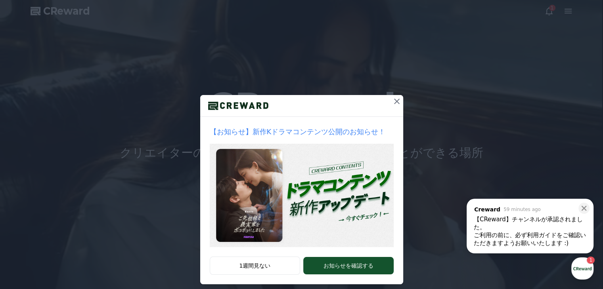
click at [394, 100] on icon at bounding box center [397, 102] width 6 height 6
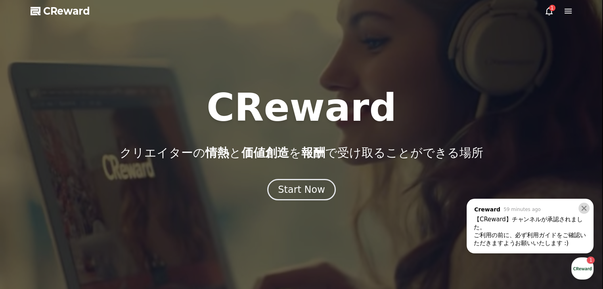
click at [581, 210] on icon at bounding box center [584, 209] width 8 height 8
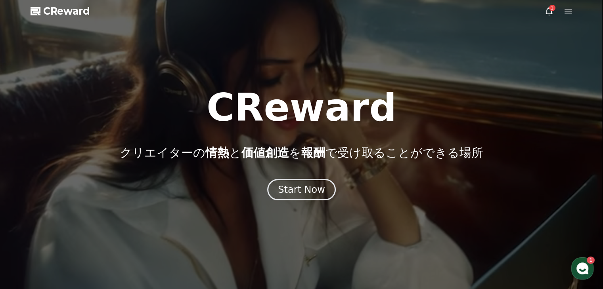
click at [550, 8] on div "1" at bounding box center [552, 8] width 6 height 6
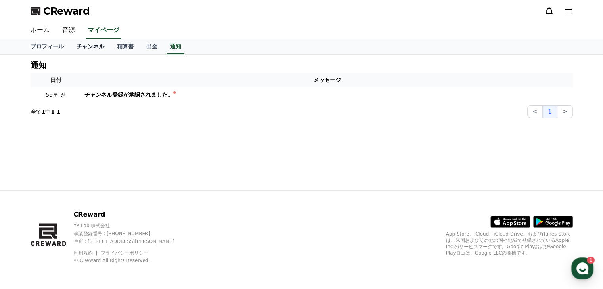
click at [80, 49] on link "チャンネル" at bounding box center [90, 46] width 40 height 15
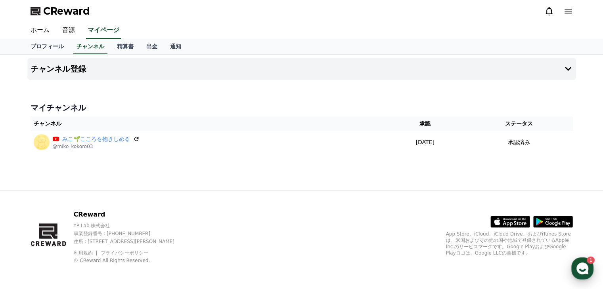
click at [585, 266] on use "button" at bounding box center [583, 269] width 12 height 12
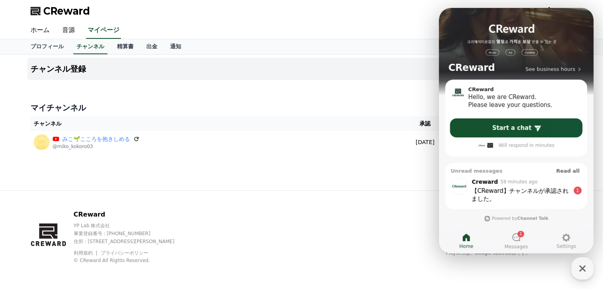
scroll to position [9, 0]
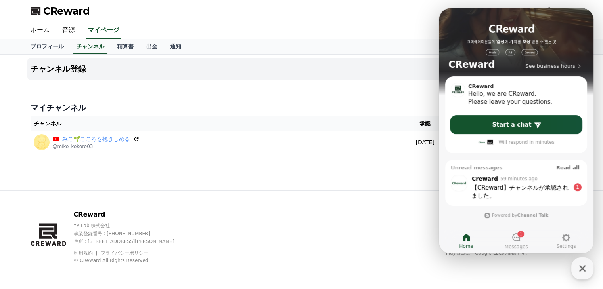
click at [545, 187] on div "【CReward】チャンネルが承認されました。 ​" at bounding box center [520, 192] width 98 height 16
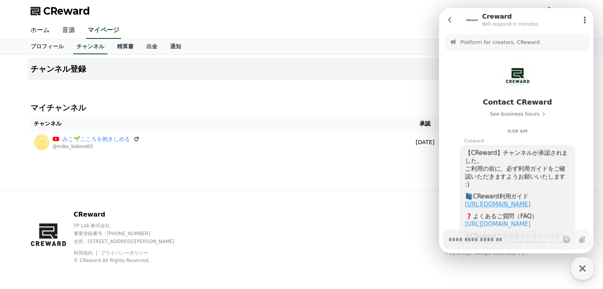
click at [531, 202] on link "[URL][DOMAIN_NAME]" at bounding box center [497, 204] width 65 height 7
type textarea "*"
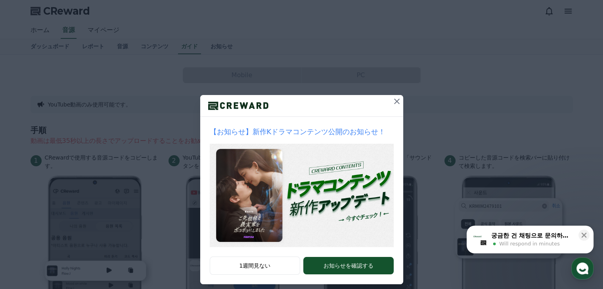
click at [394, 100] on icon at bounding box center [397, 102] width 6 height 6
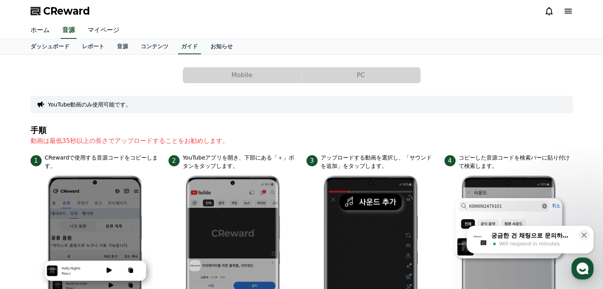
click at [326, 22] on div "ホーム 音源 マイページ" at bounding box center [301, 30] width 555 height 17
click at [570, 11] on icon at bounding box center [568, 11] width 7 height 5
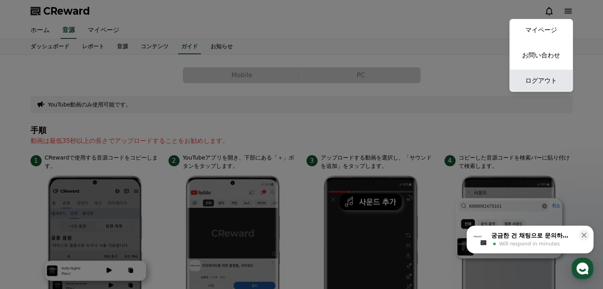
click at [549, 84] on link "ログアウト" at bounding box center [541, 81] width 63 height 22
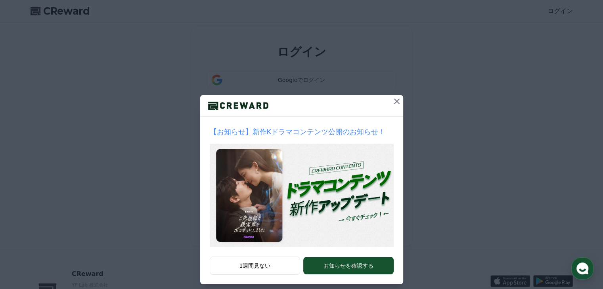
click at [394, 101] on icon at bounding box center [397, 102] width 6 height 6
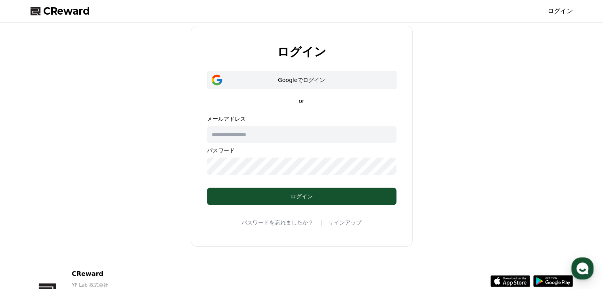
click at [313, 78] on div "Googleでログイン" at bounding box center [301, 80] width 167 height 8
